Goal: Navigation & Orientation: Understand site structure

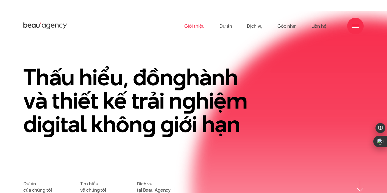
click at [198, 27] on link "Giới thiệu" at bounding box center [194, 26] width 20 height 30
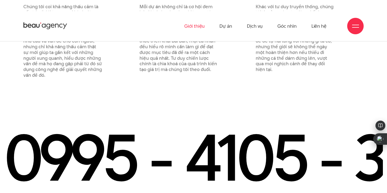
scroll to position [507, 0]
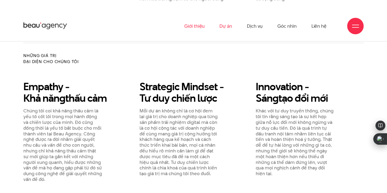
click at [223, 27] on link "Dự án" at bounding box center [225, 26] width 13 height 30
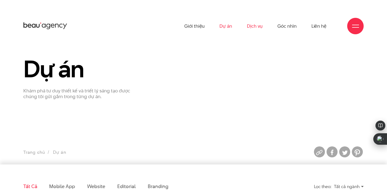
click at [254, 26] on link "Dịch vụ" at bounding box center [255, 26] width 16 height 30
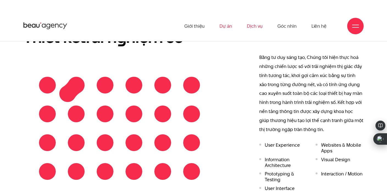
scroll to position [304, 0]
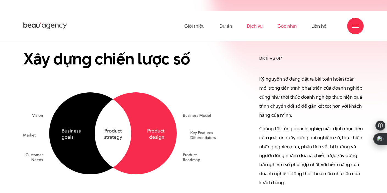
click at [292, 26] on link "Góc nhìn" at bounding box center [286, 26] width 19 height 30
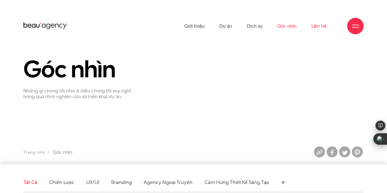
click at [320, 25] on link "Liên hệ" at bounding box center [318, 26] width 15 height 30
